Goal: Task Accomplishment & Management: Manage account settings

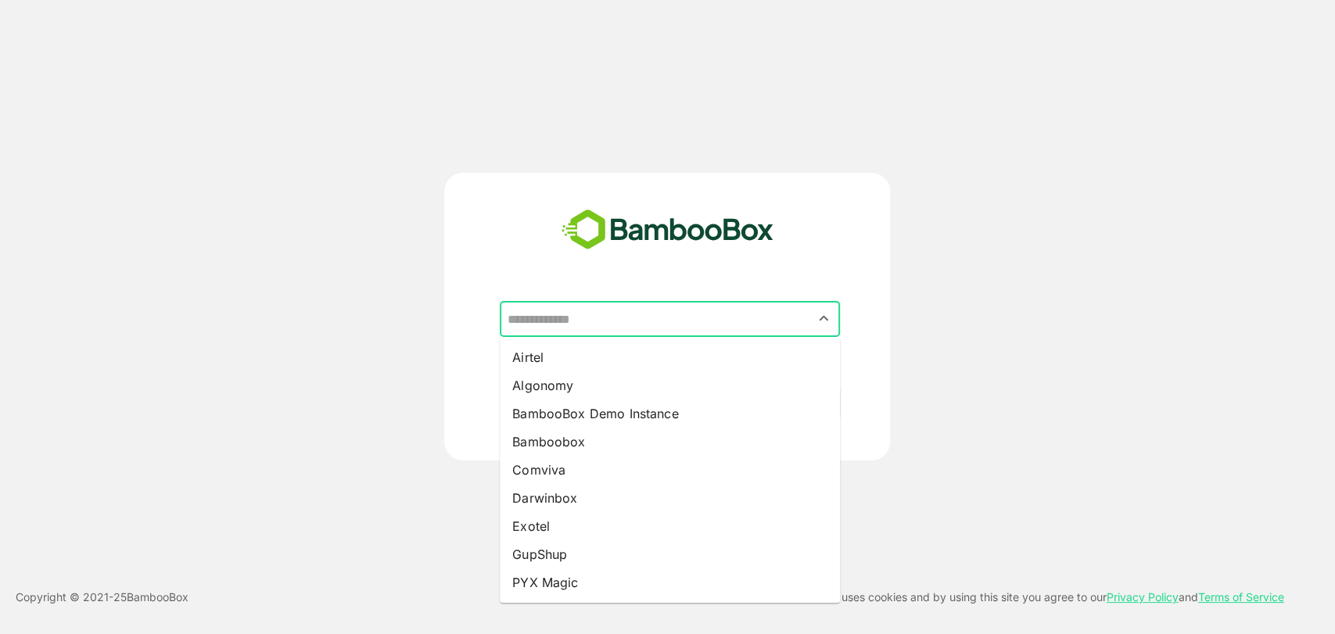
click at [569, 326] on input "text" at bounding box center [670, 319] width 334 height 30
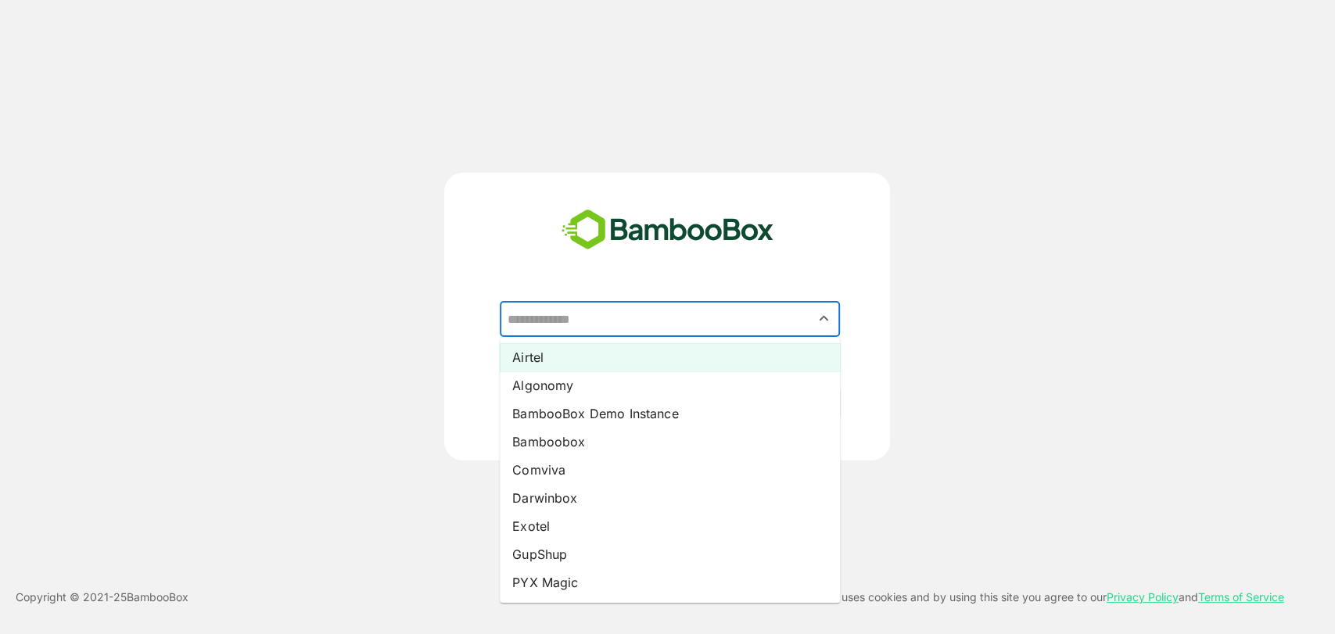
click at [586, 350] on li "Airtel" at bounding box center [670, 357] width 340 height 28
type input "******"
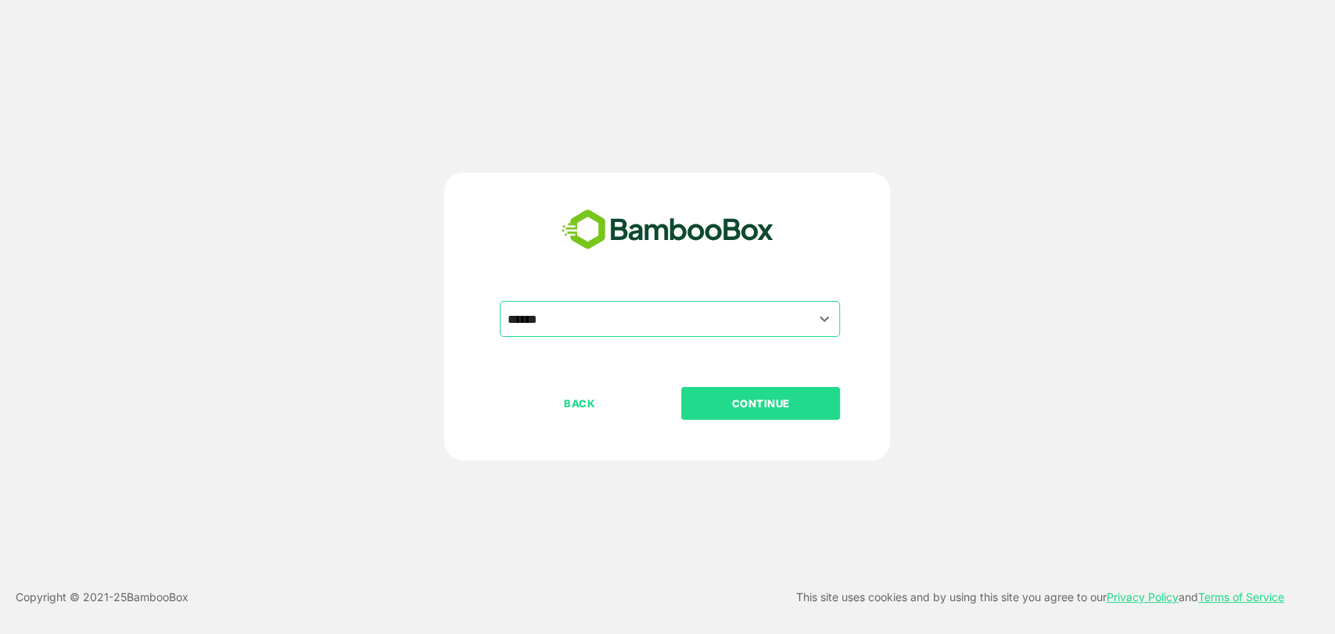
click at [748, 409] on p "CONTINUE" at bounding box center [761, 403] width 156 height 17
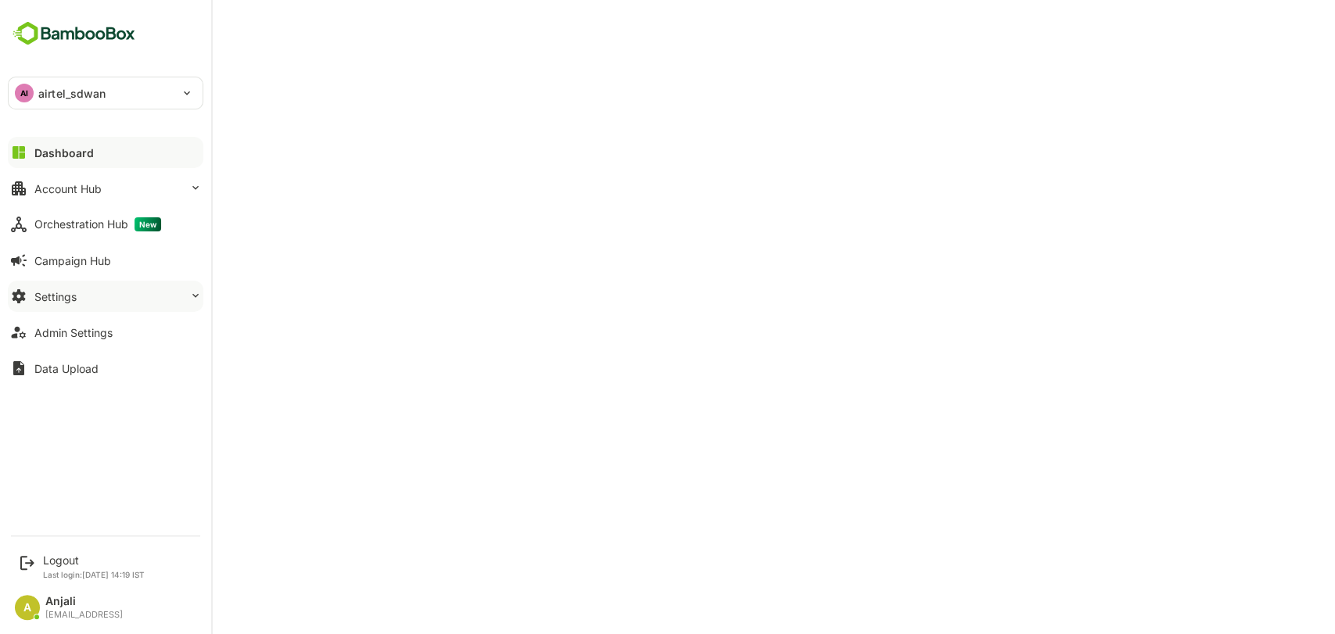
click at [81, 298] on button "Settings" at bounding box center [106, 296] width 196 height 31
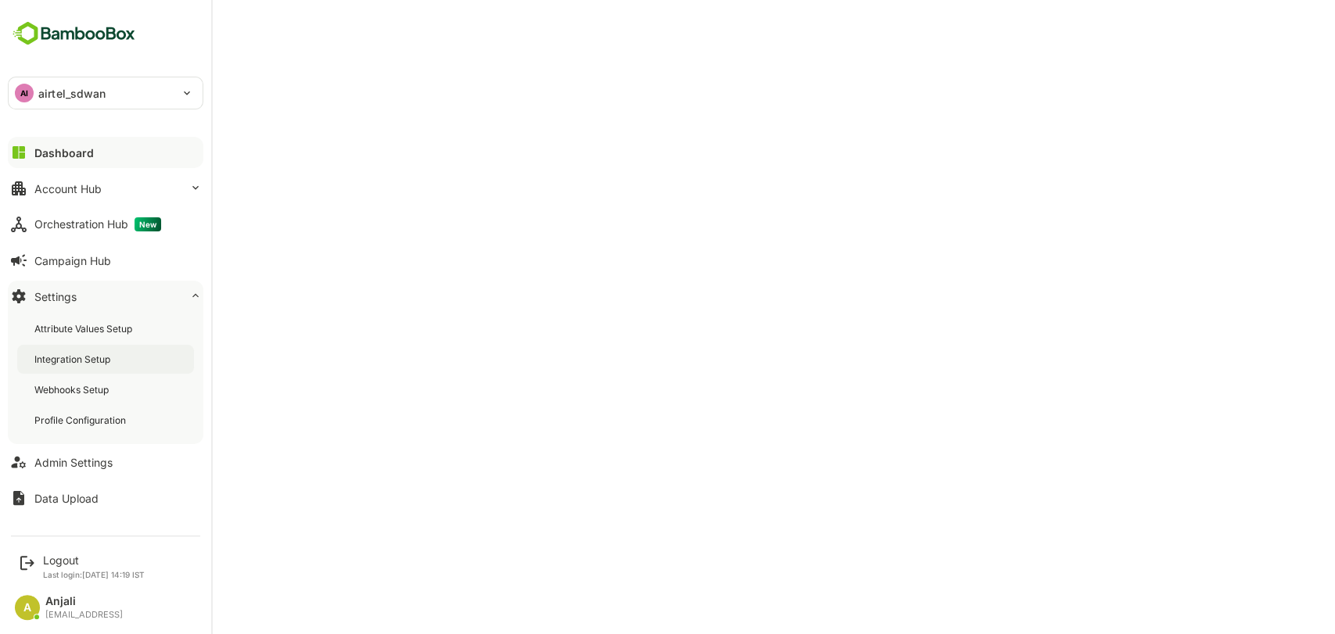
click at [99, 353] on div "Integration Setup" at bounding box center [73, 359] width 79 height 13
click at [60, 562] on div "Logout" at bounding box center [94, 560] width 102 height 13
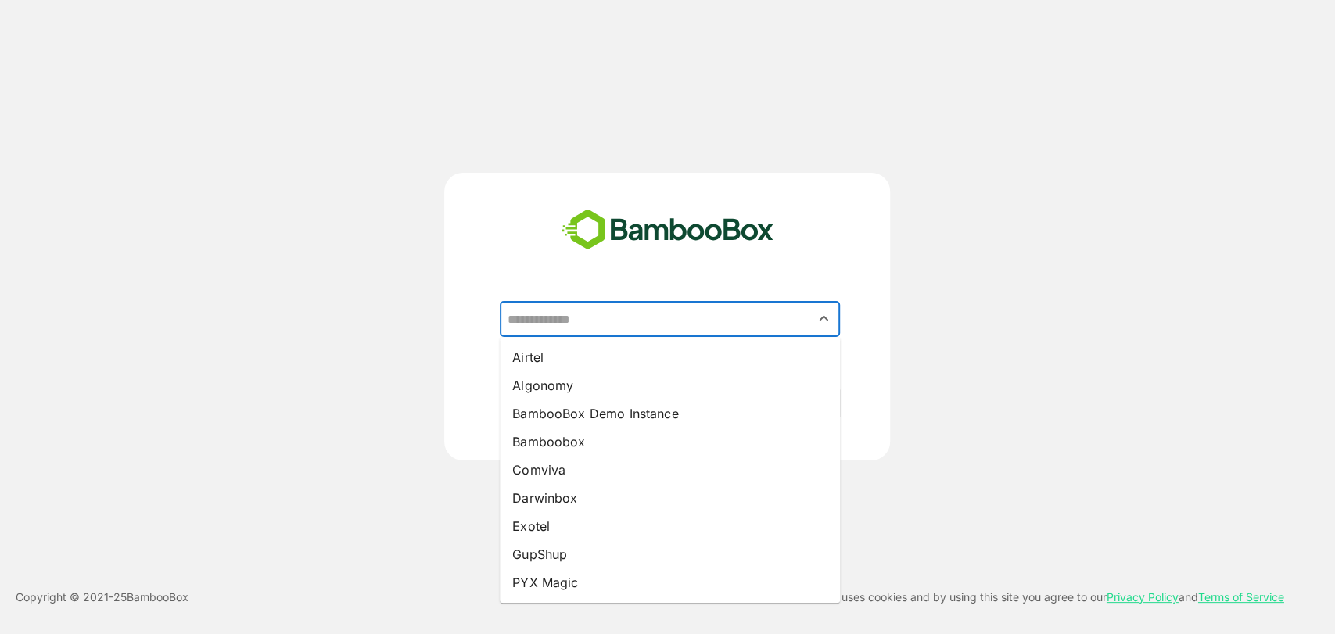
click at [590, 315] on input "text" at bounding box center [670, 319] width 334 height 30
click at [557, 490] on li "Darwinbox" at bounding box center [670, 498] width 340 height 28
click at [603, 319] on input "*********" at bounding box center [670, 319] width 334 height 30
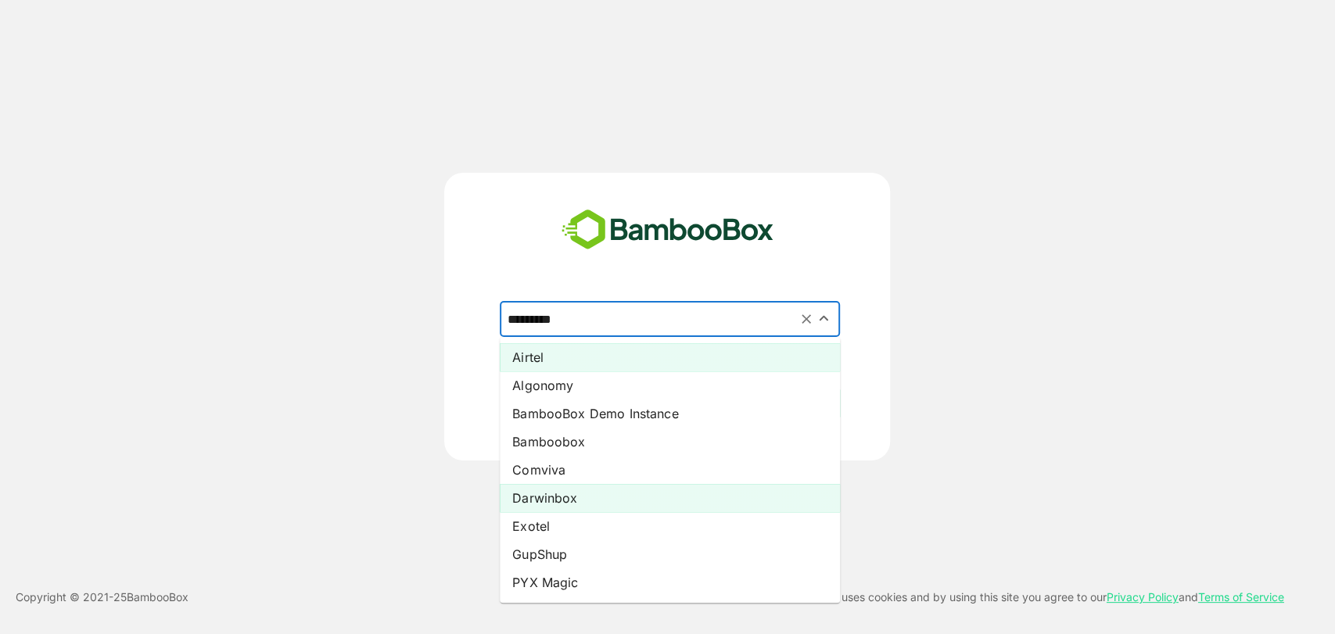
click at [574, 364] on li "Airtel" at bounding box center [670, 357] width 340 height 28
type input "******"
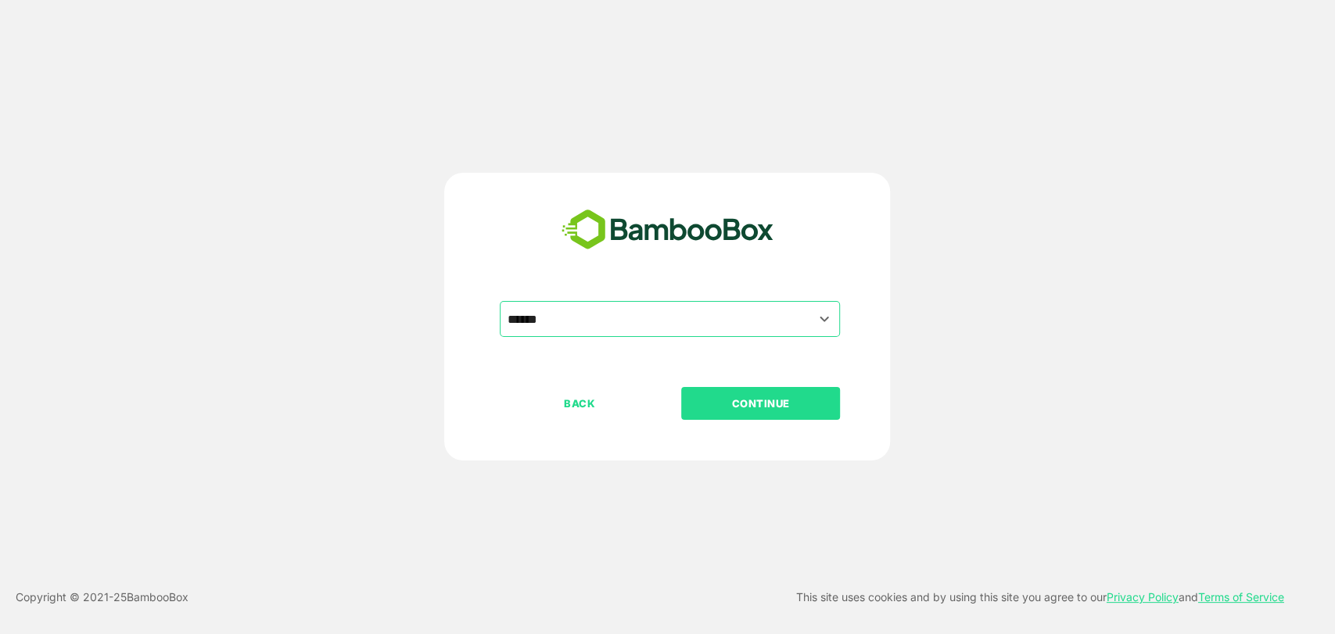
click at [751, 397] on p "CONTINUE" at bounding box center [761, 403] width 156 height 17
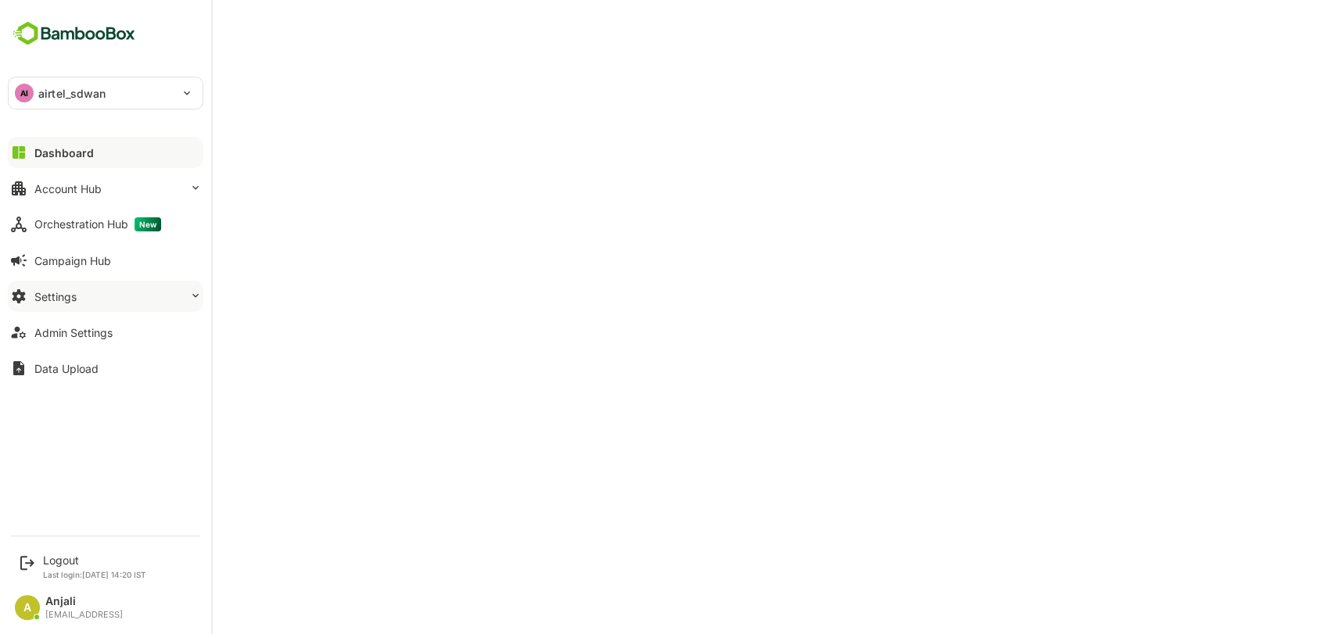
click at [65, 297] on div "Settings" at bounding box center [55, 296] width 42 height 13
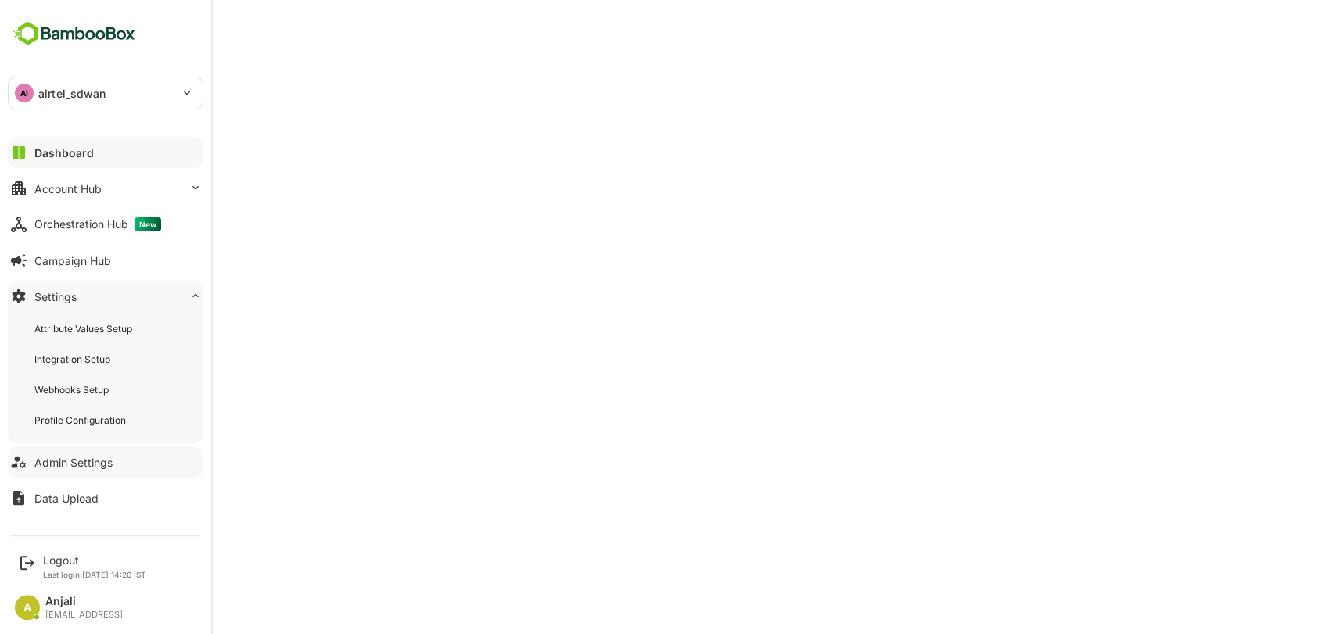
click at [63, 461] on div "Admin Settings" at bounding box center [73, 462] width 78 height 13
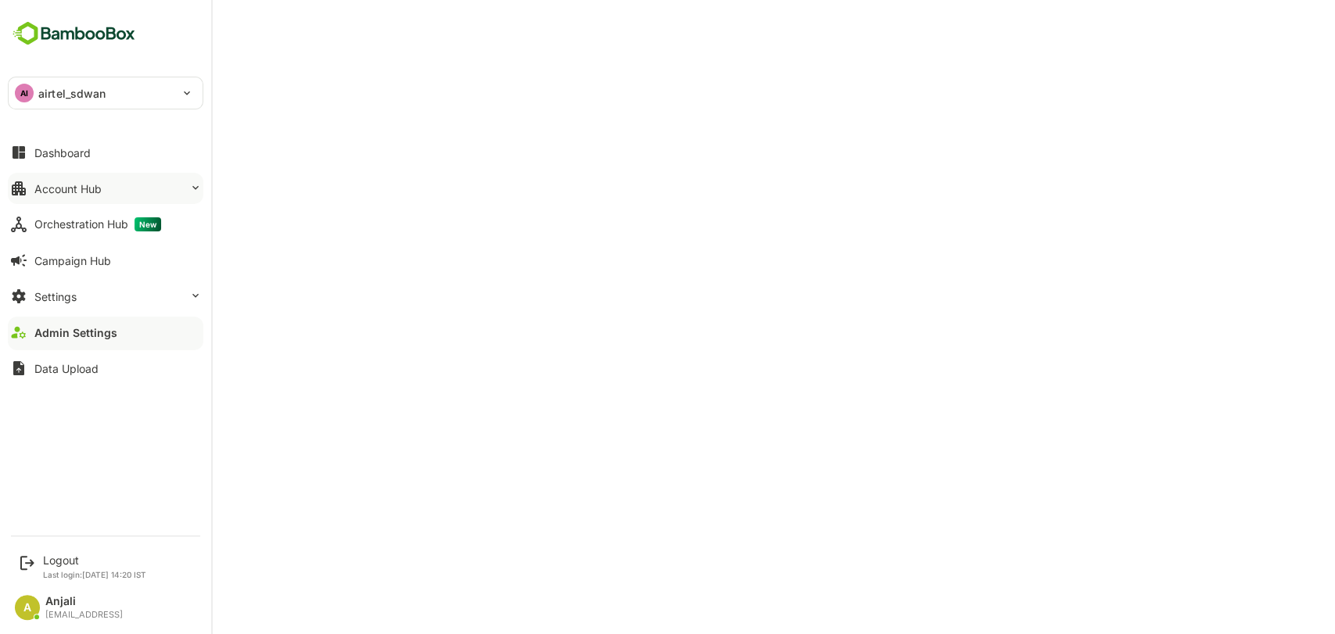
click at [86, 192] on div "Account Hub" at bounding box center [67, 188] width 67 height 13
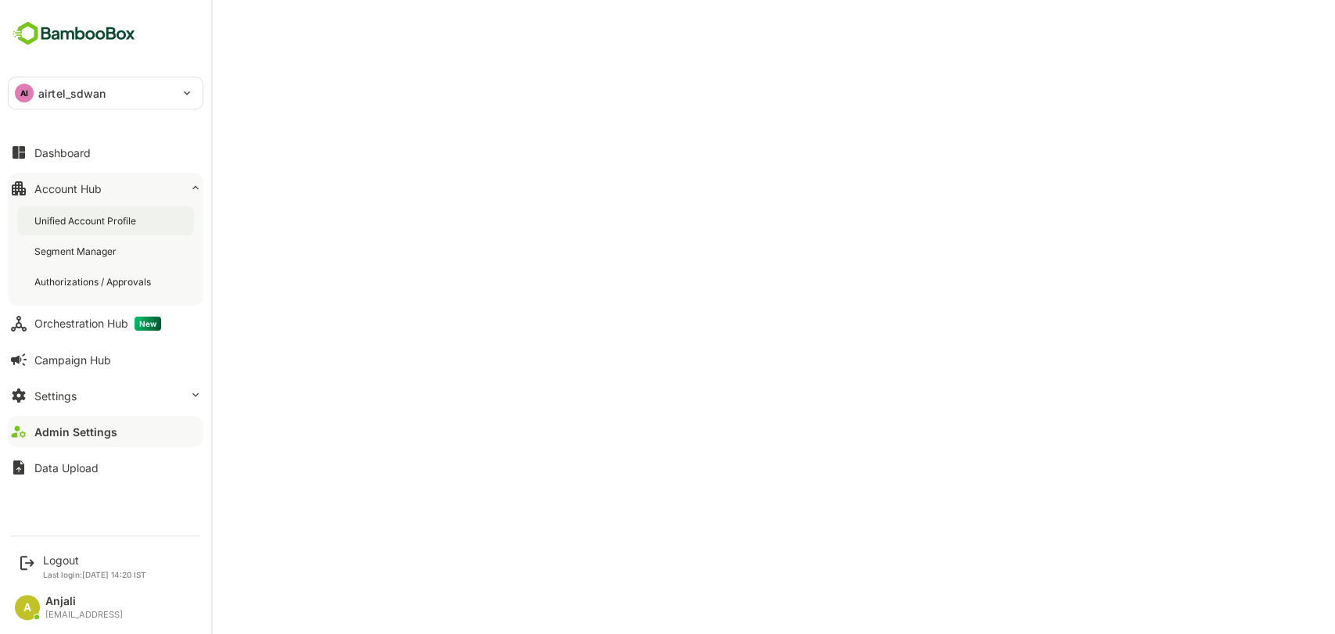
click at [101, 230] on div "Unified Account Profile" at bounding box center [105, 220] width 177 height 29
click at [92, 391] on button "Settings" at bounding box center [106, 395] width 196 height 31
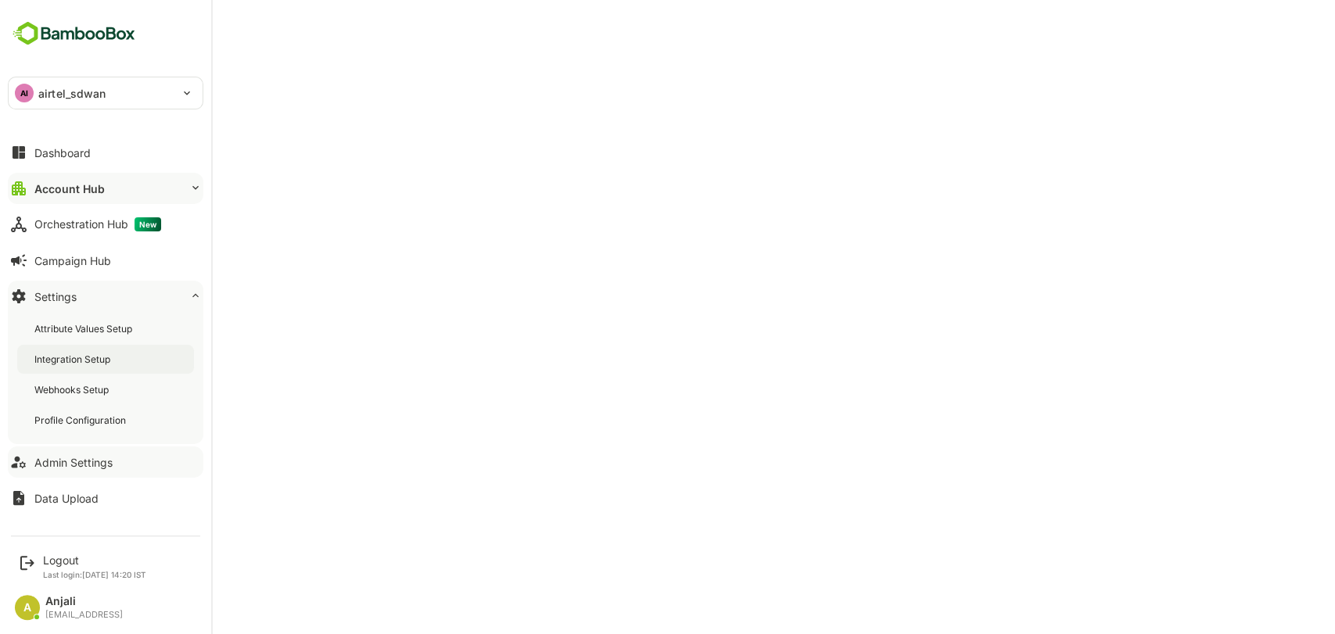
click at [95, 360] on div "Integration Setup" at bounding box center [73, 359] width 79 height 13
click at [75, 554] on div "Logout" at bounding box center [94, 560] width 103 height 13
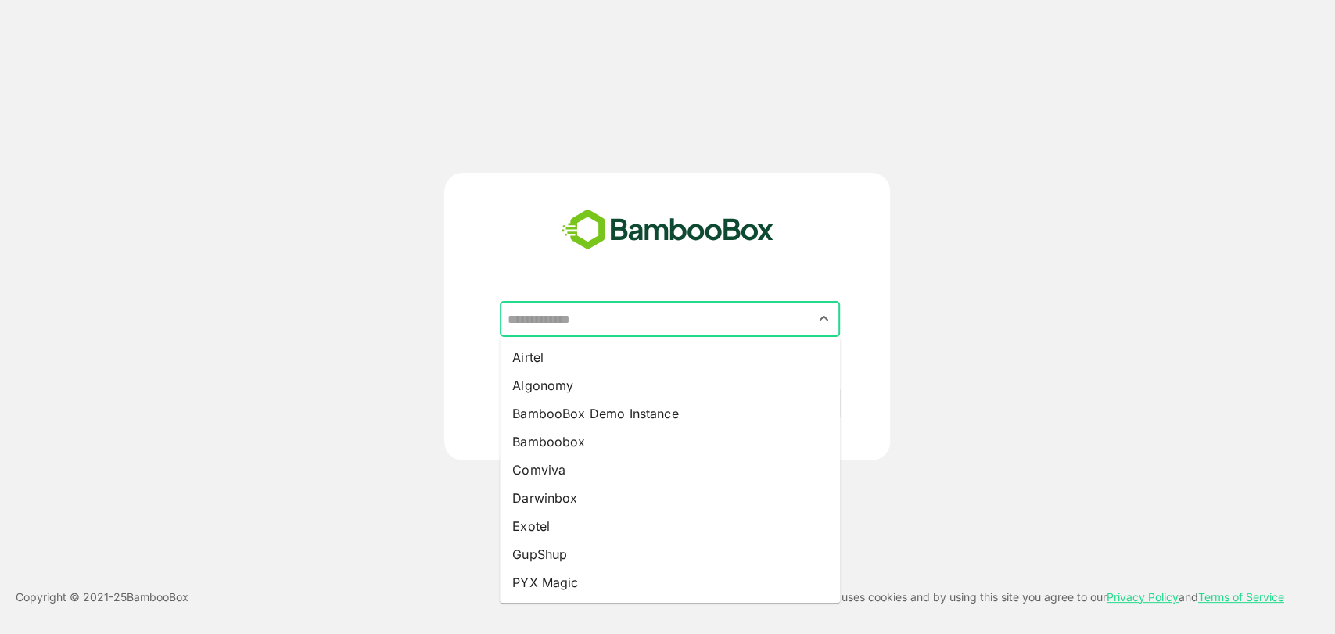
click at [606, 314] on input "text" at bounding box center [670, 319] width 334 height 30
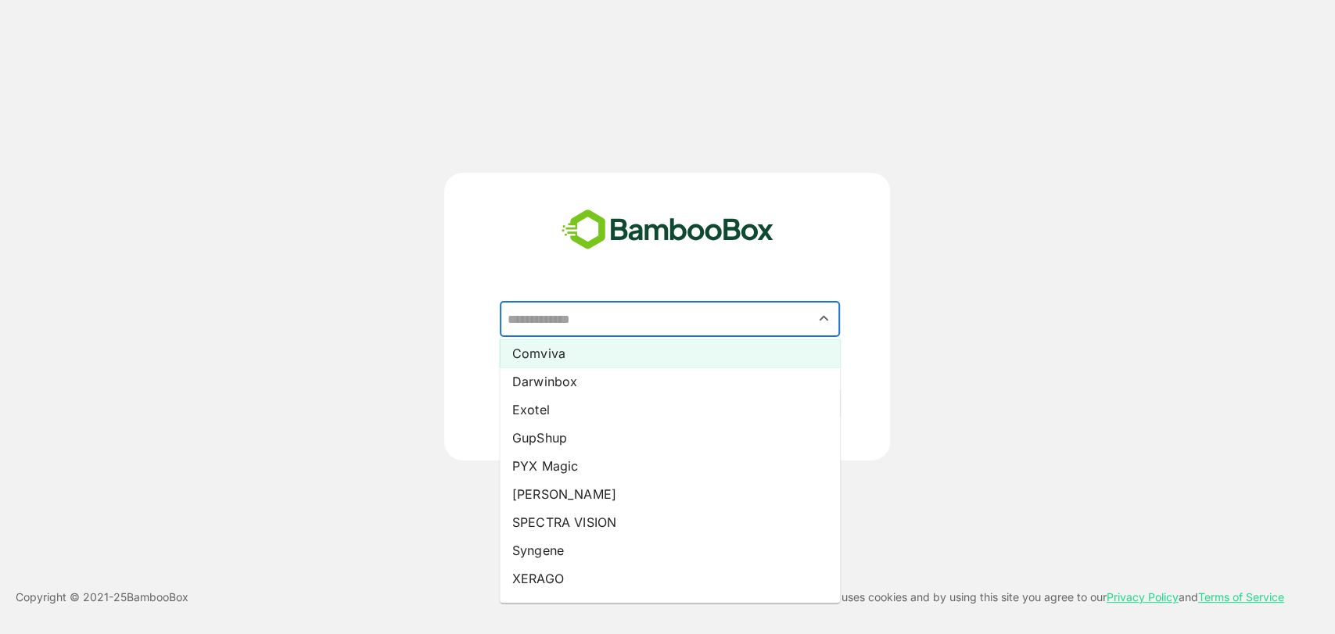
scroll to position [140, 0]
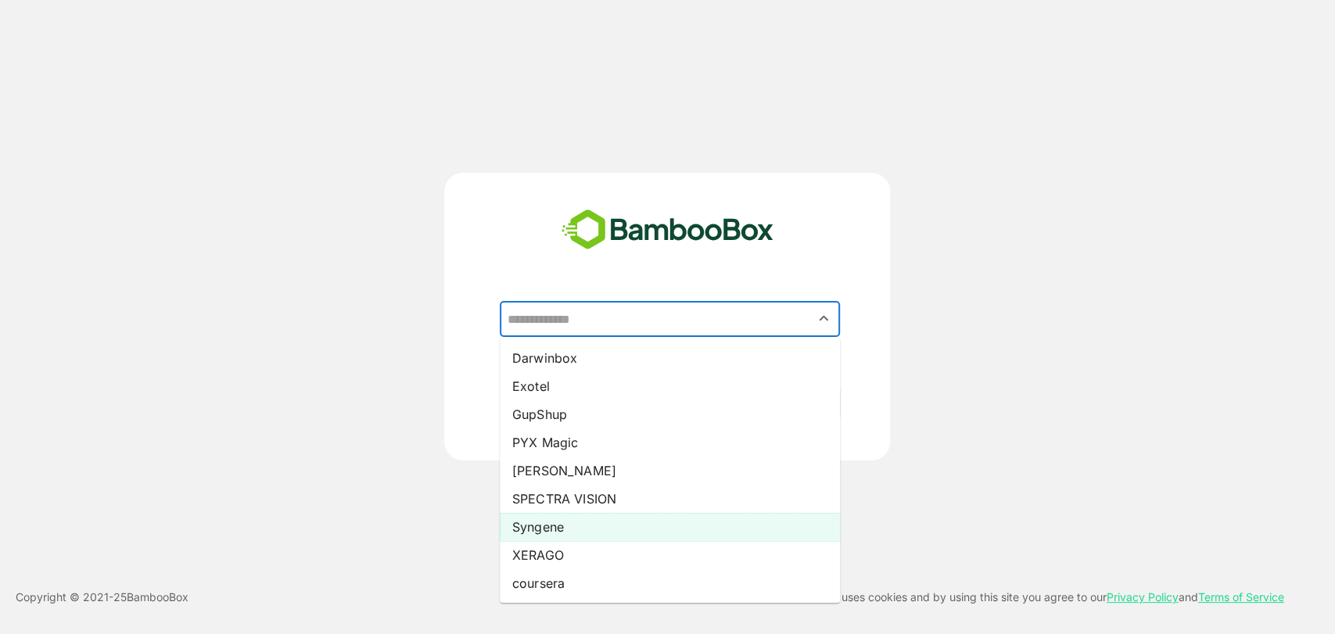
click at [533, 530] on li "Syngene" at bounding box center [670, 527] width 340 height 28
type input "*******"
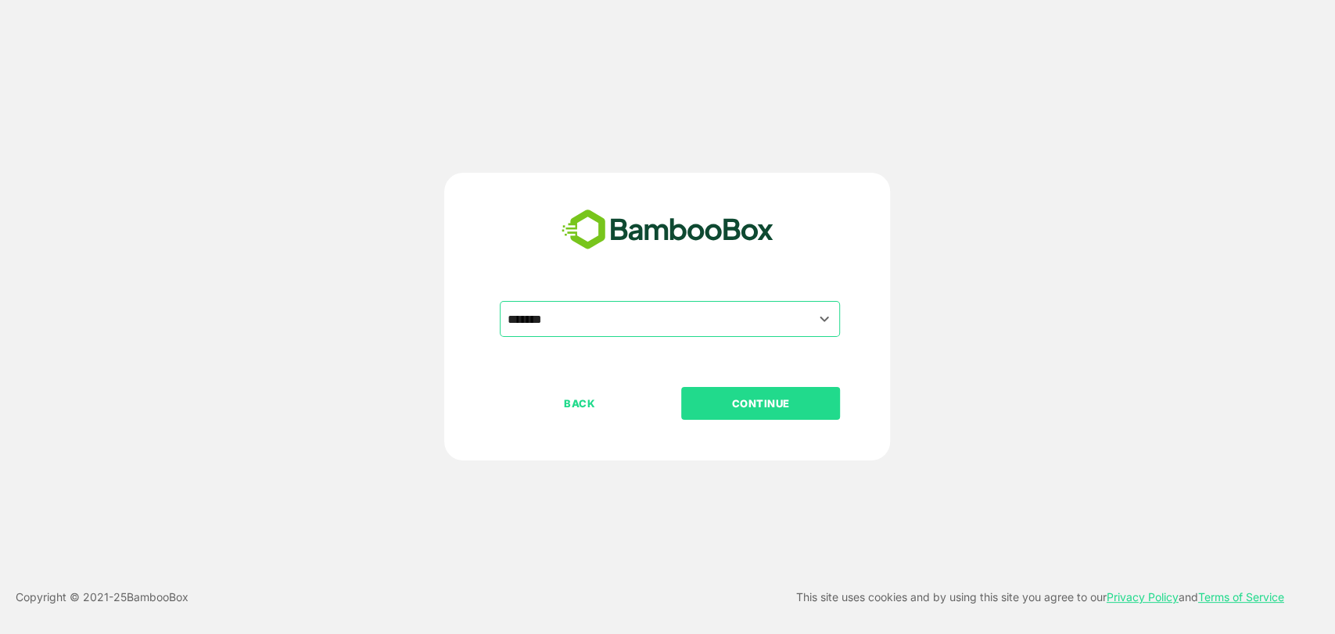
click at [755, 391] on button "CONTINUE" at bounding box center [760, 403] width 159 height 33
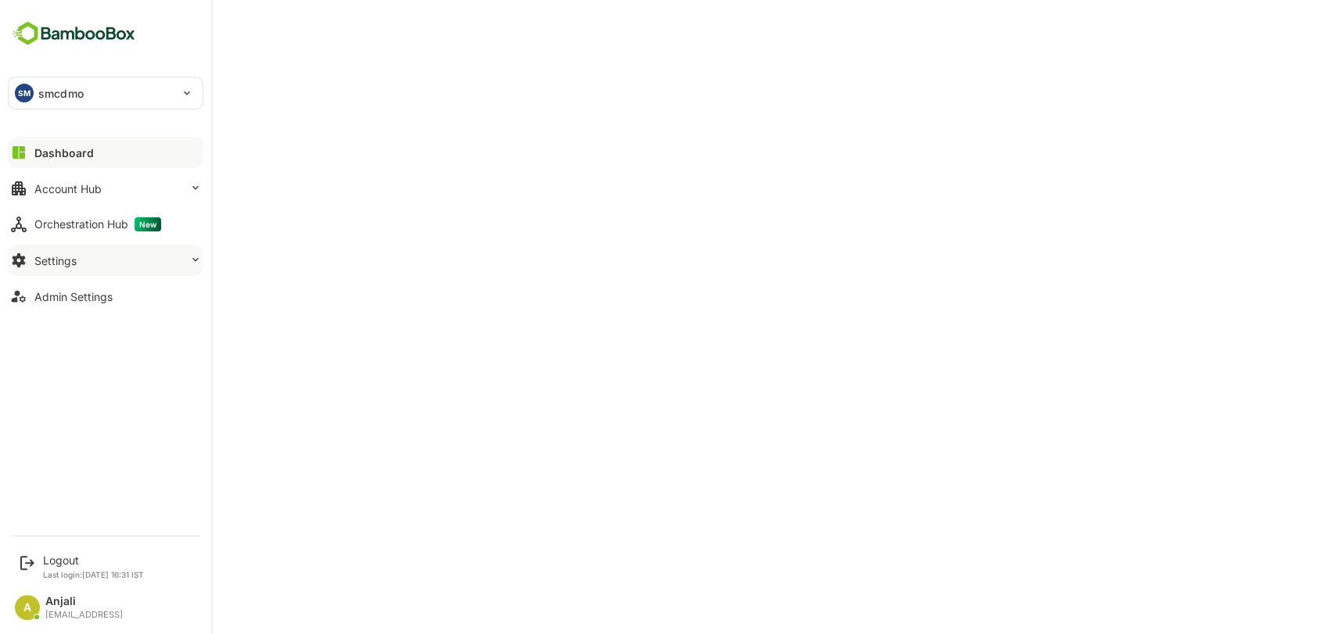
click at [71, 257] on div "Settings" at bounding box center [55, 260] width 42 height 13
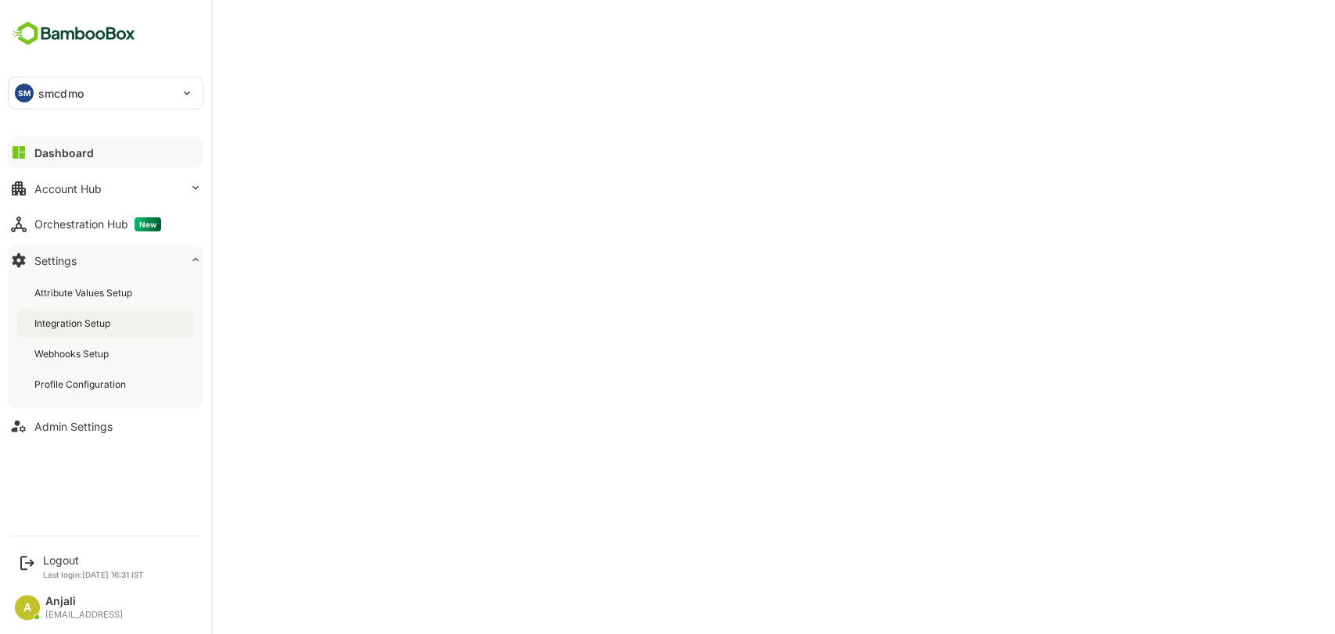
click at [95, 325] on div "Integration Setup" at bounding box center [73, 323] width 79 height 13
click at [58, 554] on div "Logout" at bounding box center [93, 560] width 101 height 13
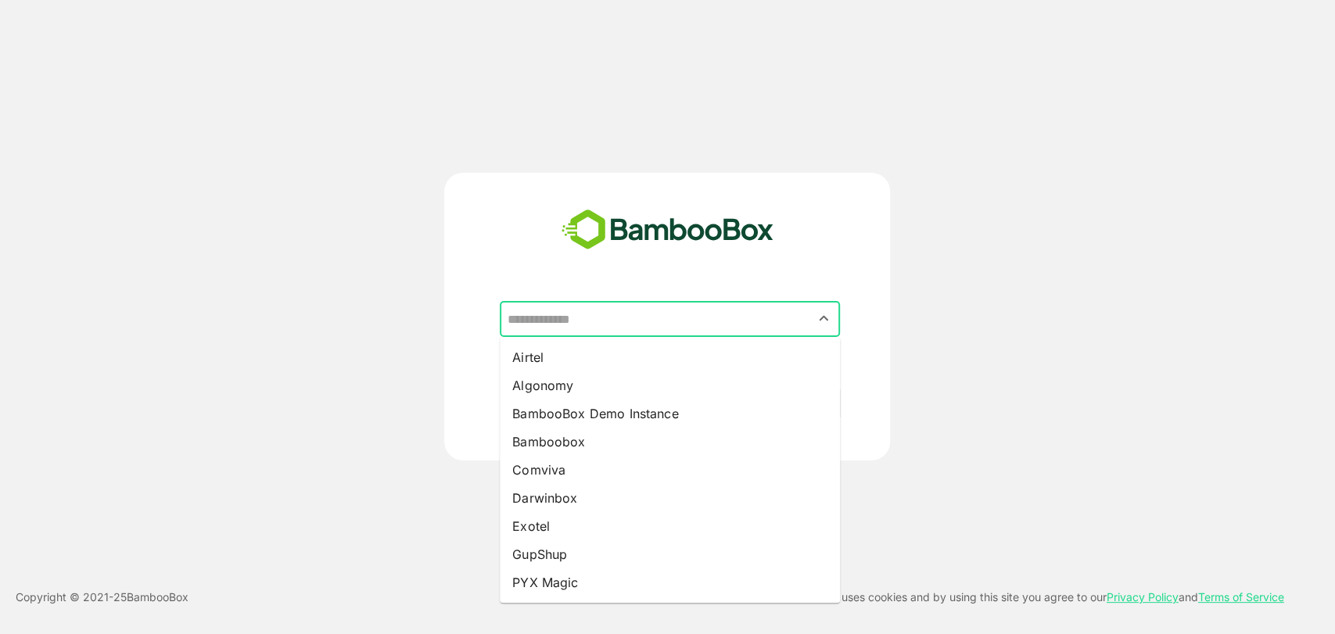
click at [572, 321] on input "text" at bounding box center [670, 319] width 334 height 30
